Goal: Find specific page/section: Find specific page/section

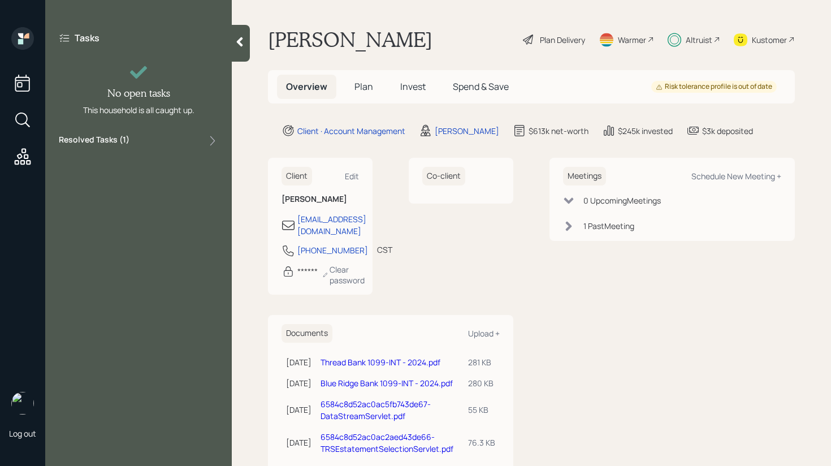
click at [148, 139] on div "Resolved Tasks ( 1 )" at bounding box center [138, 141] width 159 height 14
click at [149, 139] on div "Resolved Tasks ( 1 )" at bounding box center [138, 141] width 159 height 14
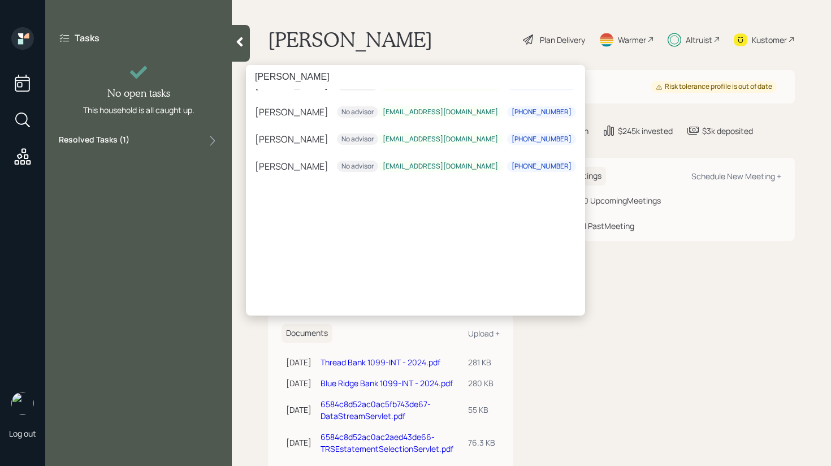
scroll to position [334, 0]
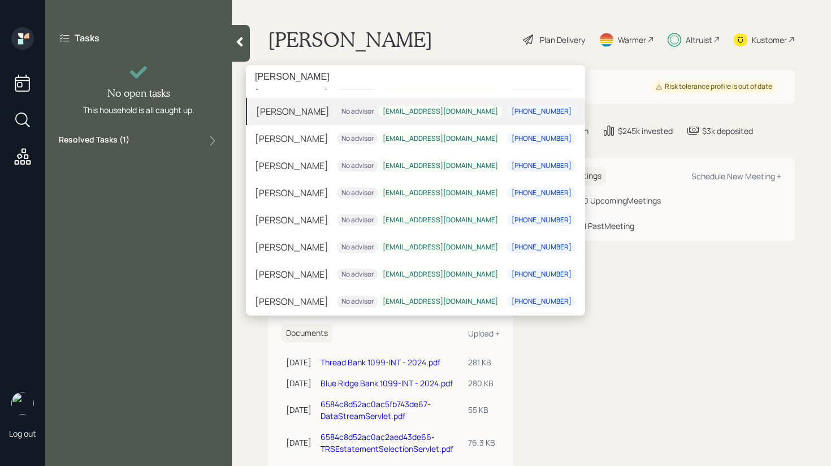
type input "[PERSON_NAME]"
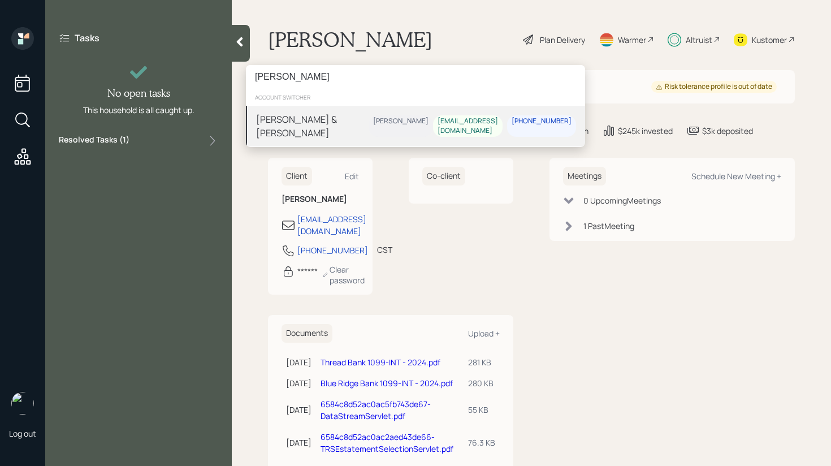
scroll to position [0, 0]
type input "[PERSON_NAME]"
click at [335, 123] on div "[PERSON_NAME] & [PERSON_NAME]" at bounding box center [312, 126] width 113 height 27
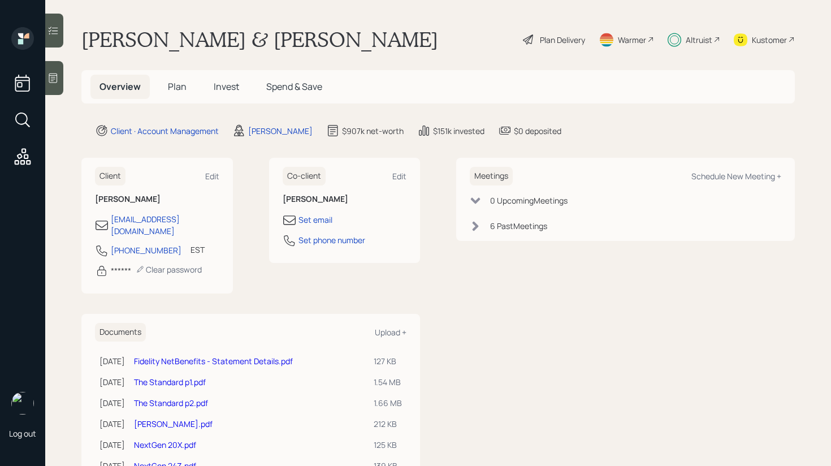
click at [235, 80] on span "Invest" at bounding box center [226, 86] width 25 height 12
